Goal: Task Accomplishment & Management: Manage account settings

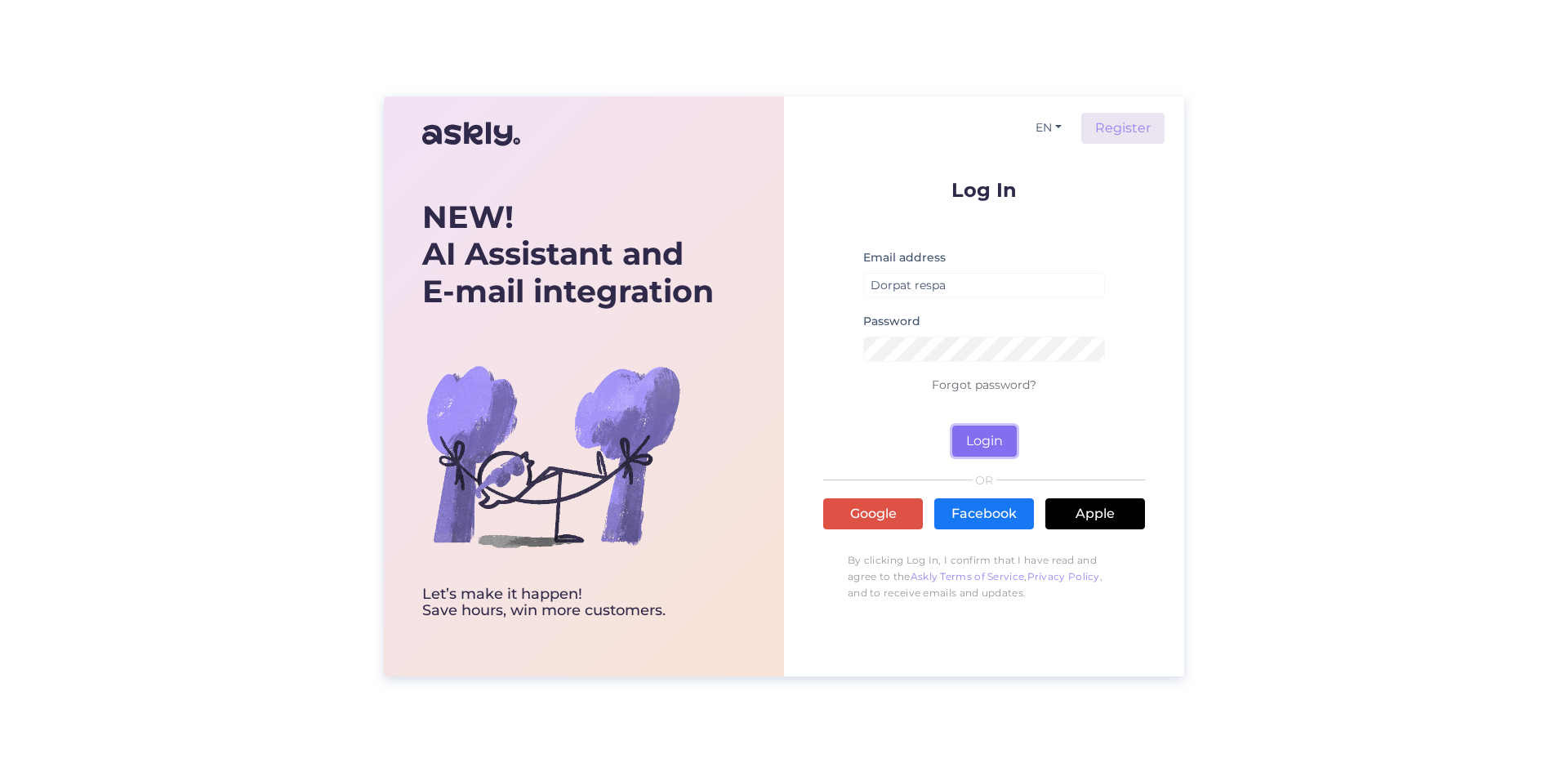
click at [987, 428] on button "Login" at bounding box center [985, 441] width 64 height 31
click at [978, 279] on input "Dorpat respa" at bounding box center [984, 285] width 242 height 25
drag, startPoint x: 974, startPoint y: 279, endPoint x: 859, endPoint y: 283, distance: 115.1
click at [859, 283] on form "Log In Email address Dorpat respa Password Forgot password? Login" at bounding box center [984, 318] width 322 height 277
type input "[EMAIL_ADDRESS][DOMAIN_NAME]"
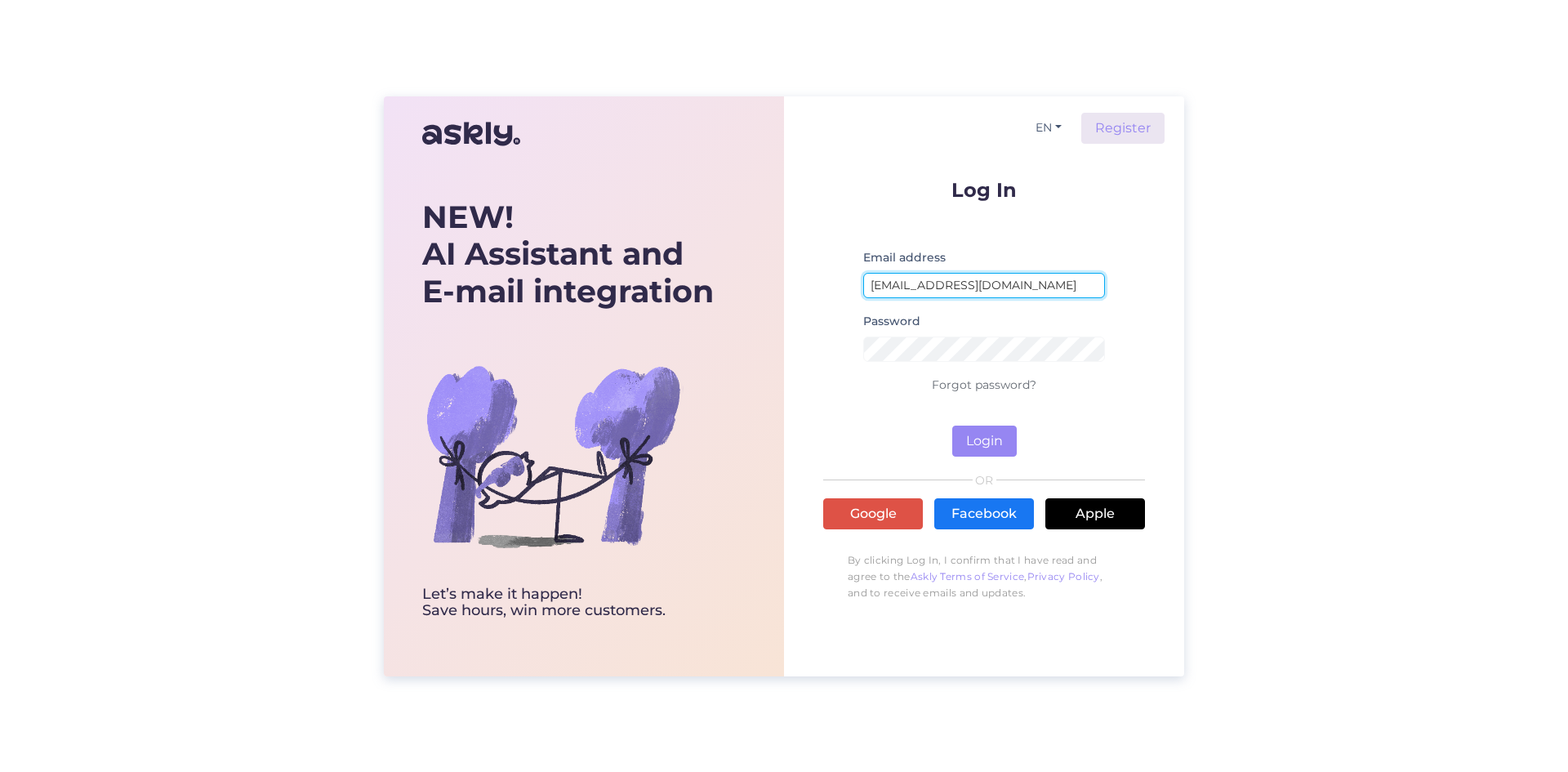
click at [953, 426] on button "Login" at bounding box center [985, 441] width 64 height 31
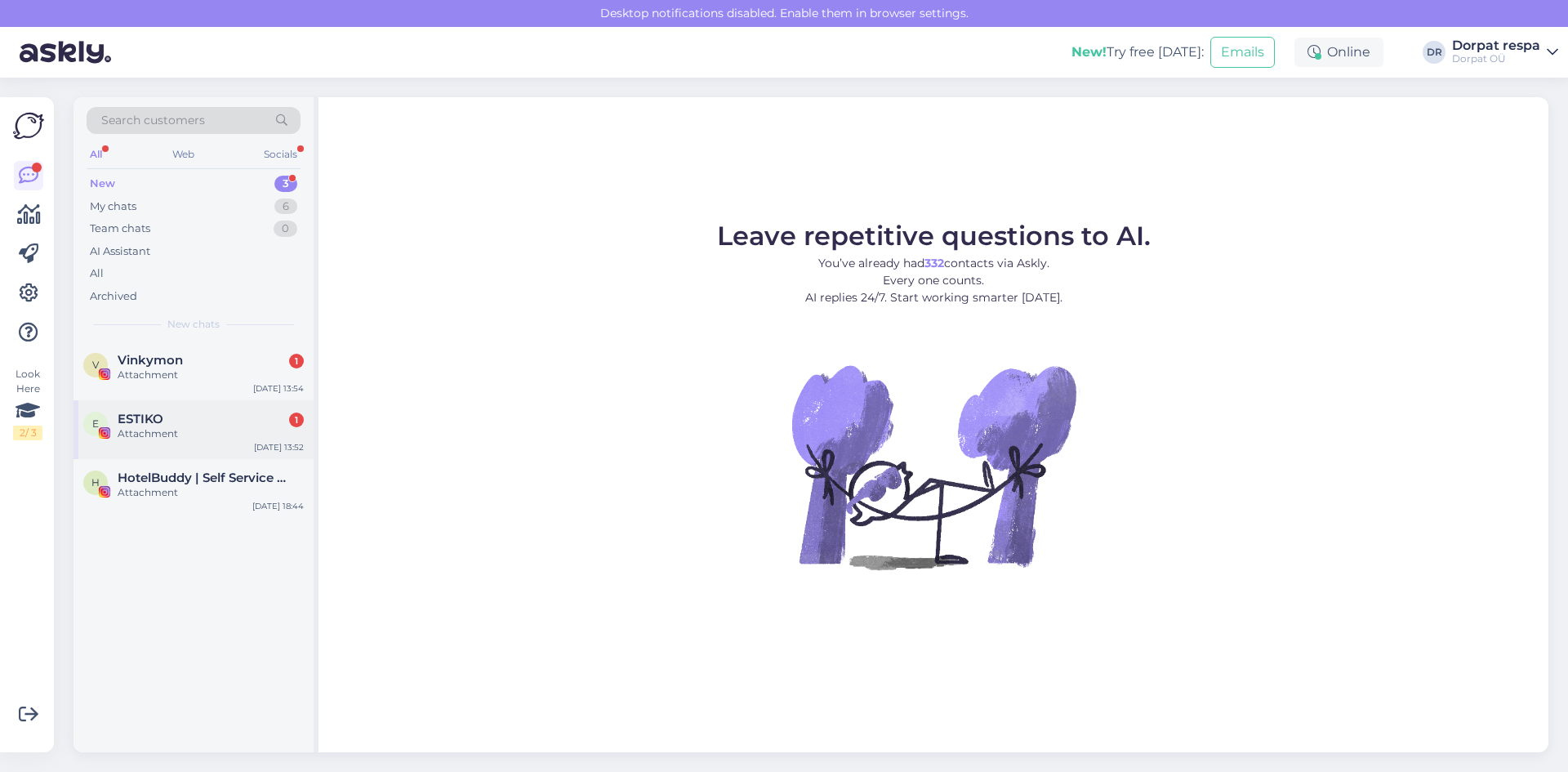
click at [185, 427] on div "Attachment" at bounding box center [210, 433] width 186 height 15
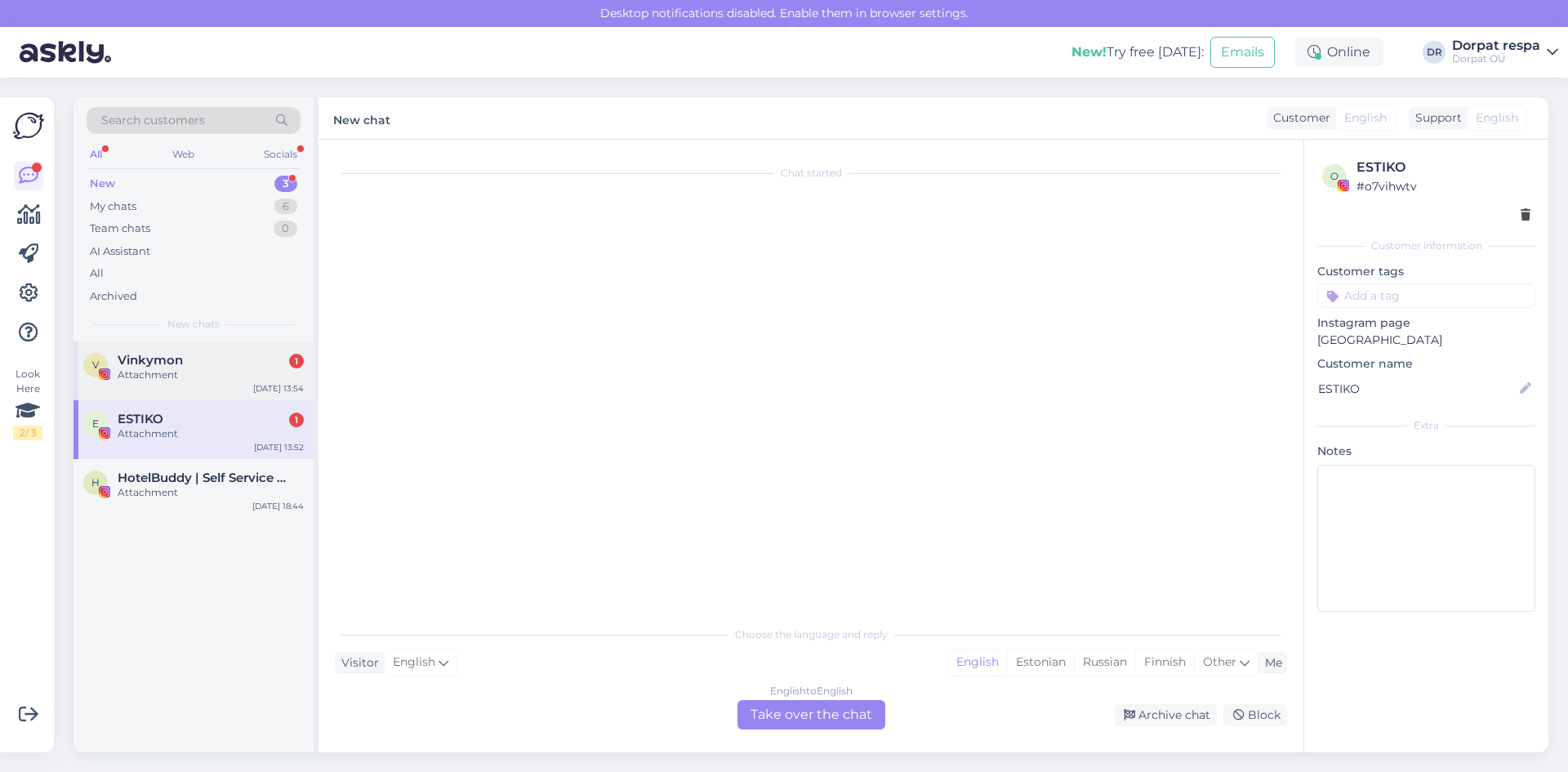
click at [178, 356] on span "Vinkymon" at bounding box center [149, 359] width 65 height 15
click at [134, 208] on div "My chats" at bounding box center [113, 206] width 47 height 17
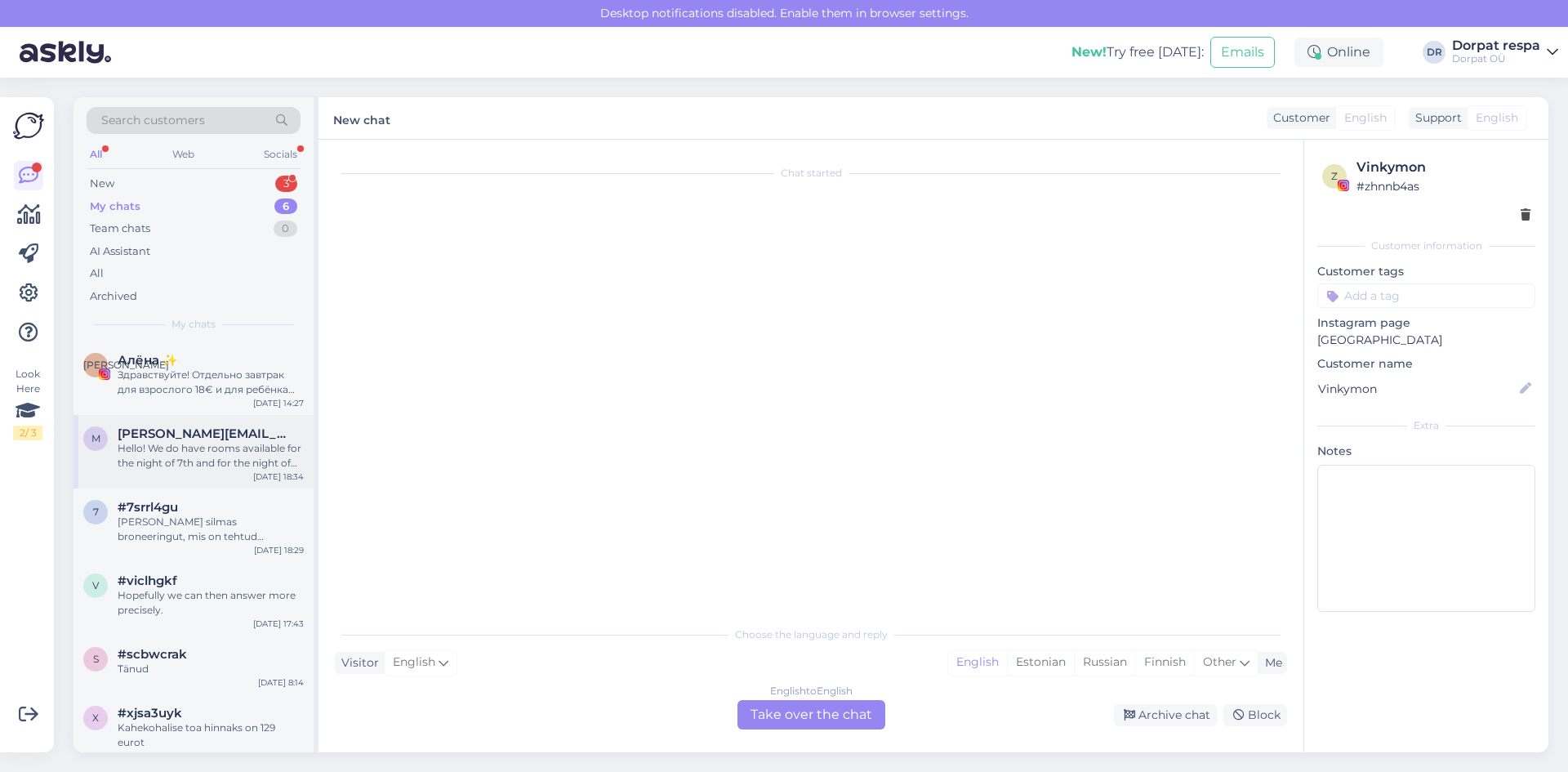
click at [182, 456] on div "Hello! We do have rooms available for the night of 7th and for the night of [DA…" at bounding box center [210, 456] width 186 height 29
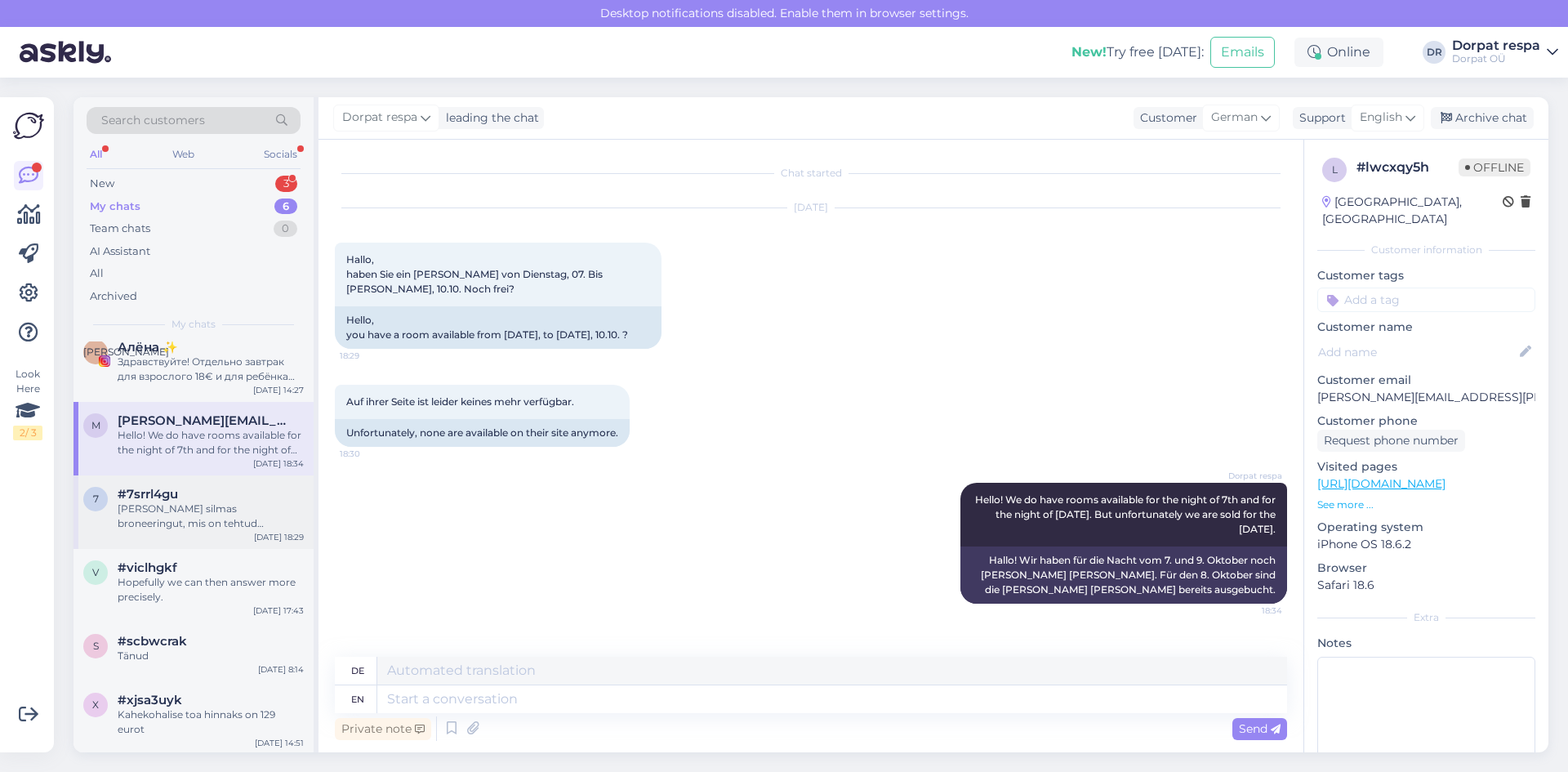
scroll to position [16, 0]
click at [152, 594] on div "Hopefully we can then answer more precisely." at bounding box center [210, 587] width 186 height 29
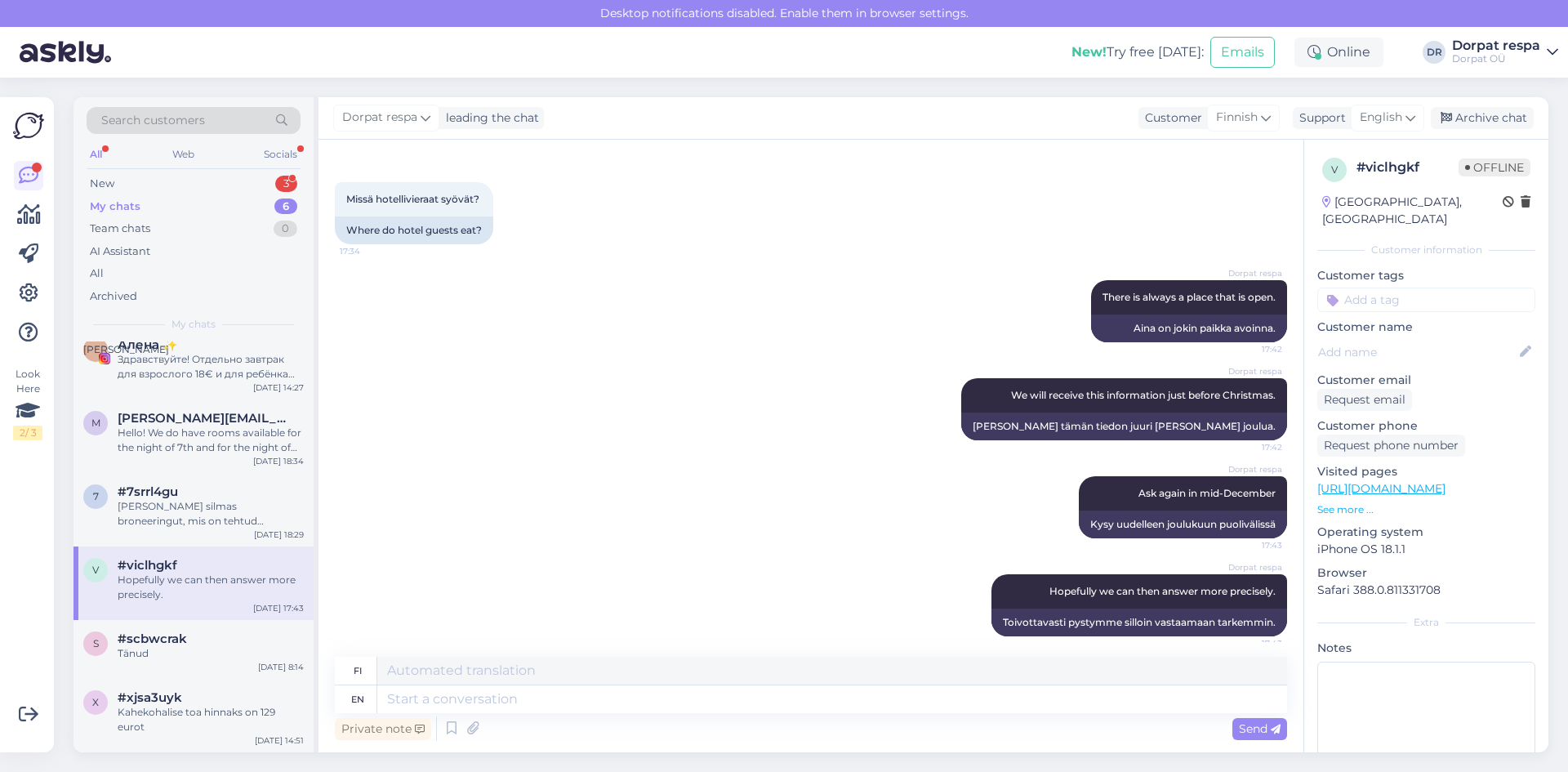
scroll to position [386, 0]
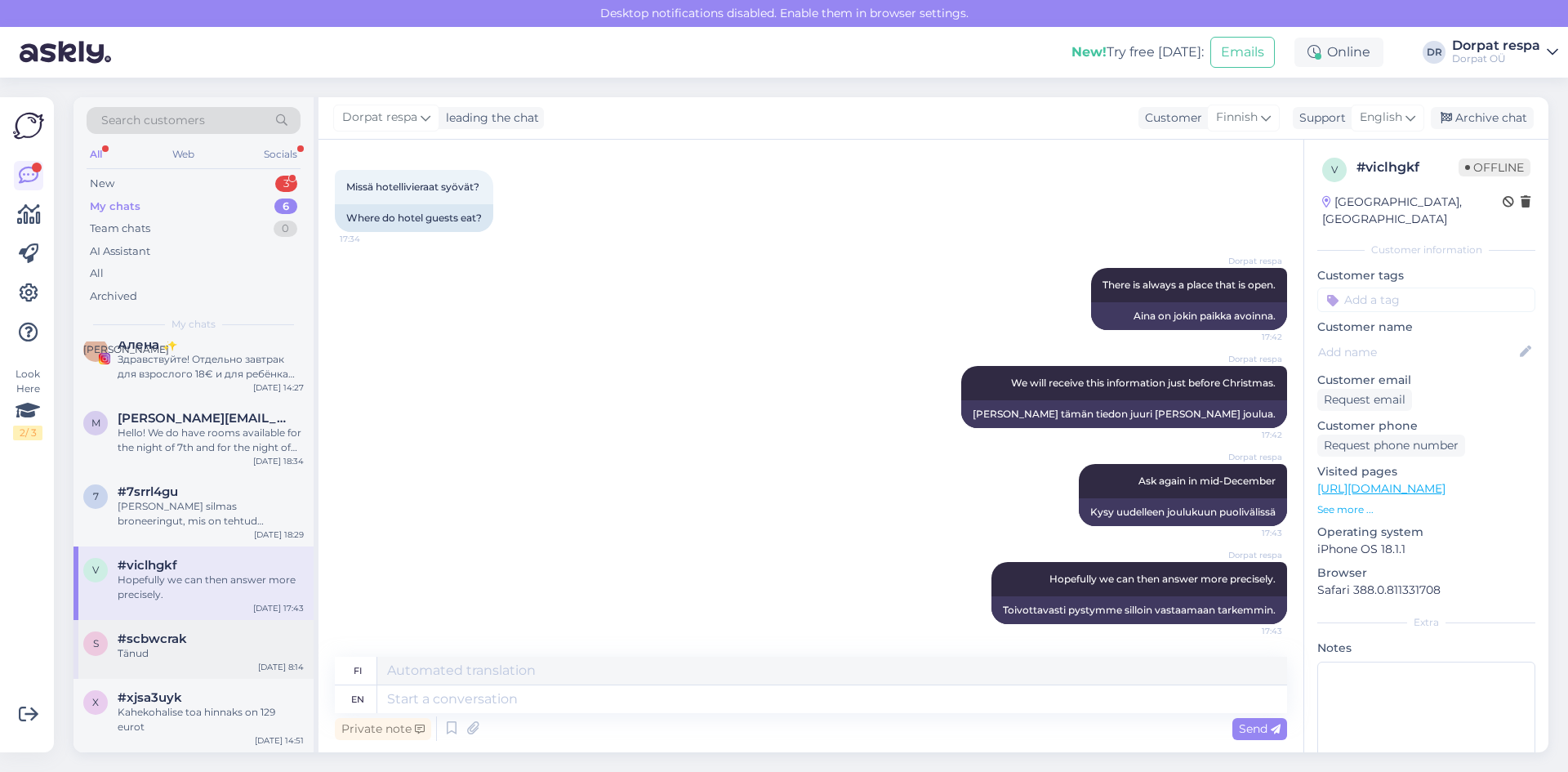
click at [185, 638] on span "#scbwcrak" at bounding box center [151, 638] width 69 height 15
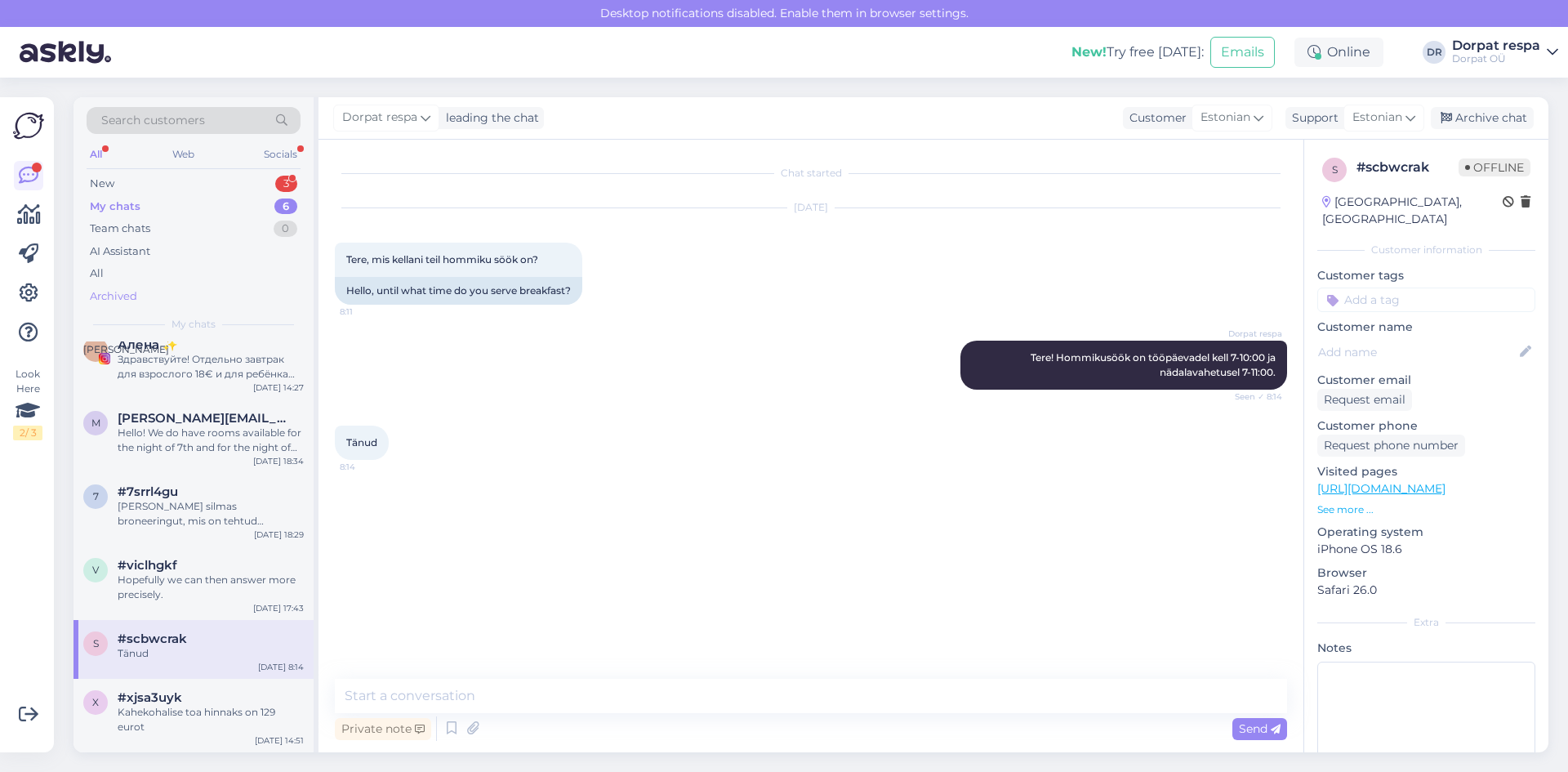
click at [125, 297] on div "Archived" at bounding box center [113, 296] width 48 height 17
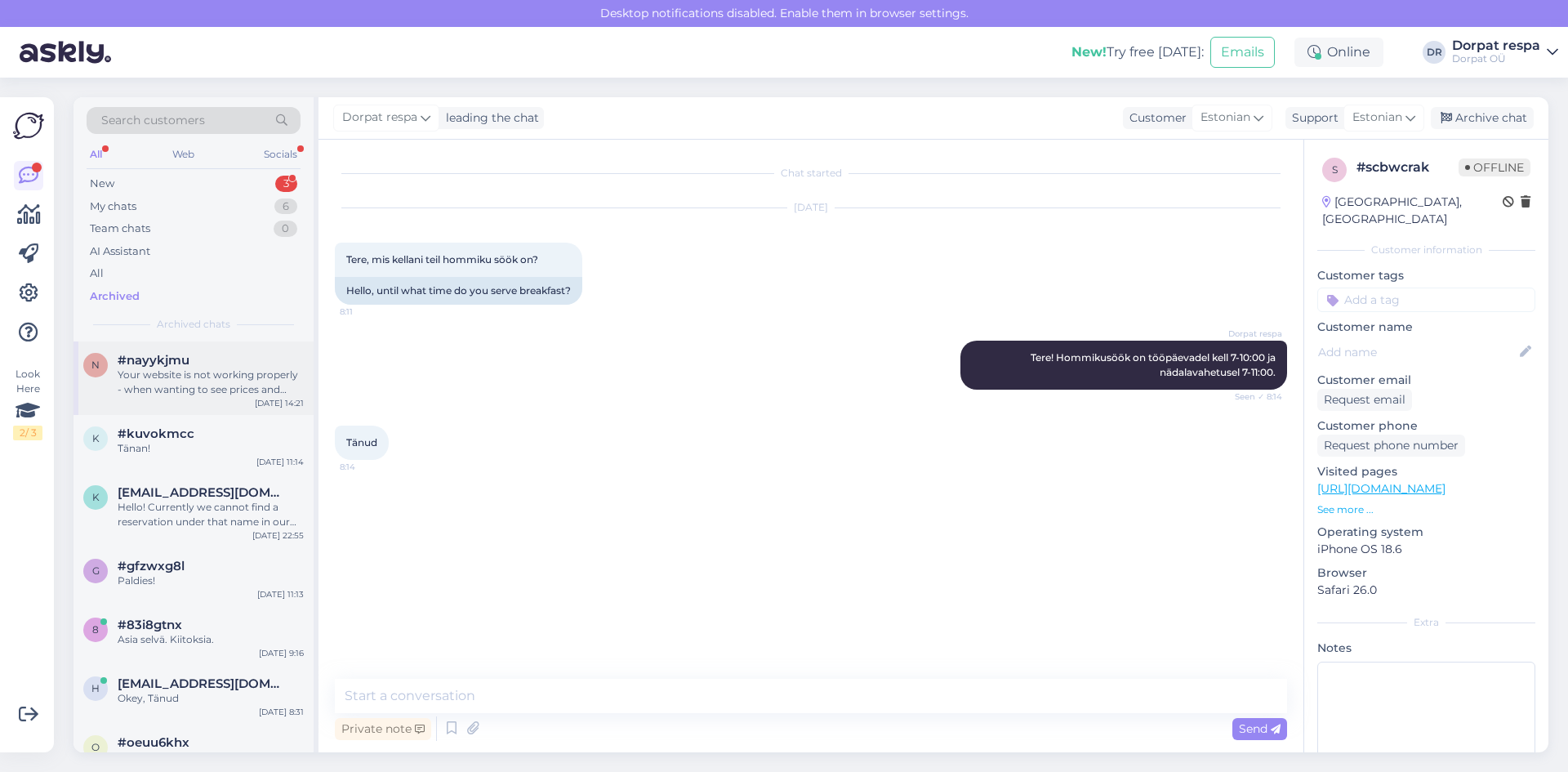
click at [163, 357] on span "#nayykjmu" at bounding box center [153, 359] width 72 height 15
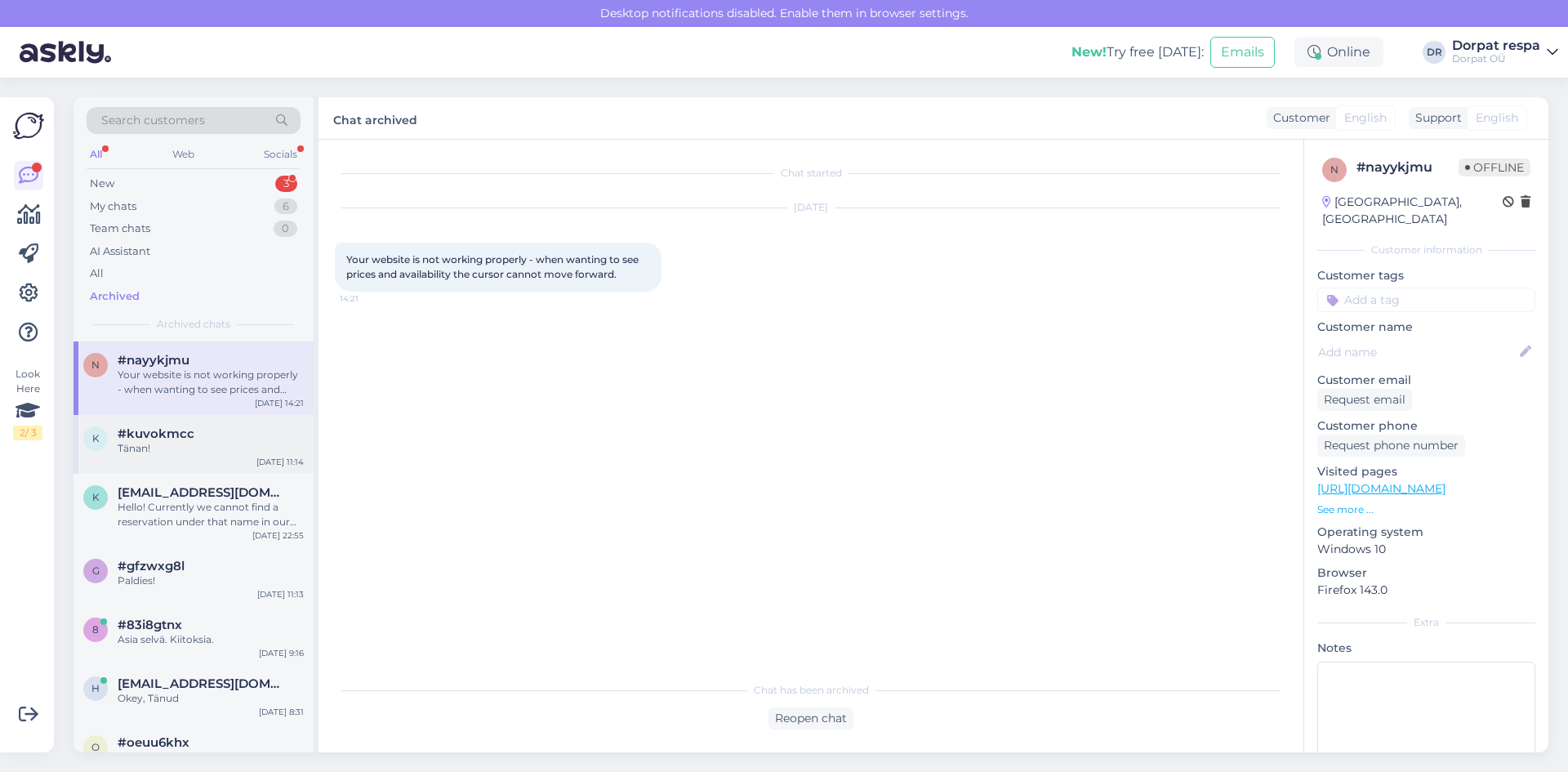
click at [207, 458] on div "k #kuvokmcc Tänan! [DATE] 11:14" at bounding box center [193, 444] width 240 height 59
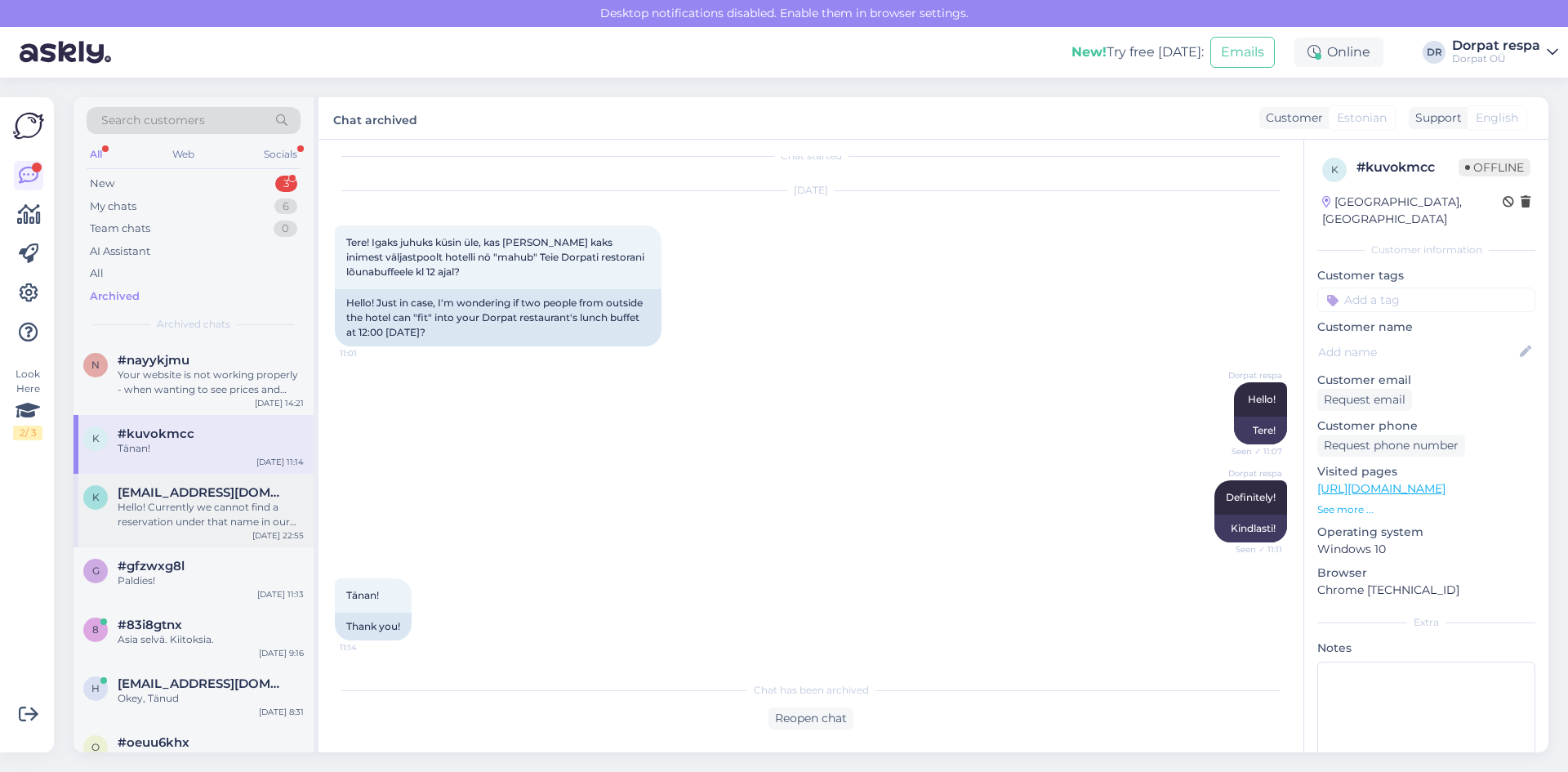
click at [196, 527] on div "Hello! Currently we cannot find a reservation under that name in our system. Pl…" at bounding box center [210, 514] width 186 height 29
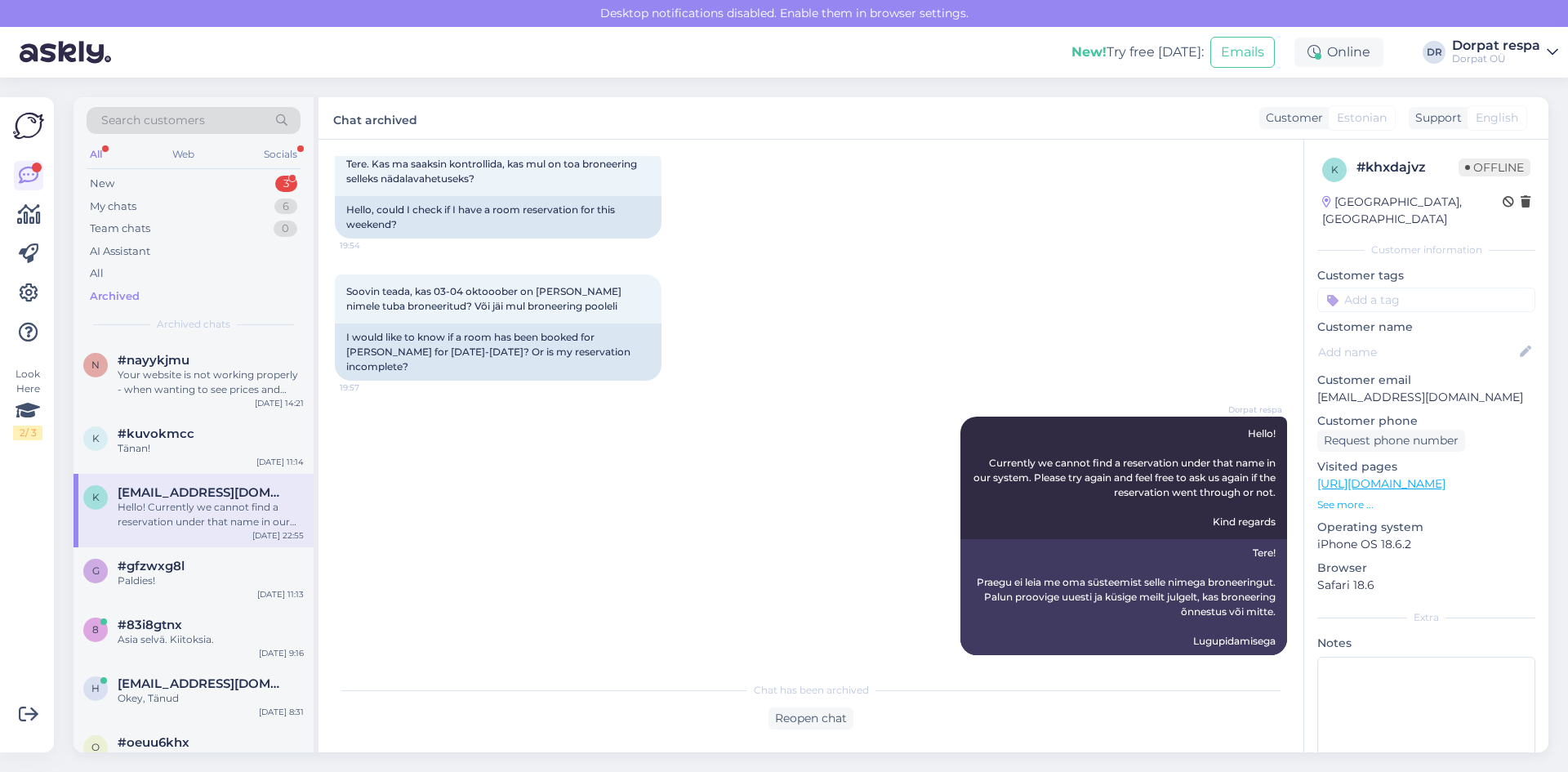
scroll to position [0, 0]
